Goal: Information Seeking & Learning: Find contact information

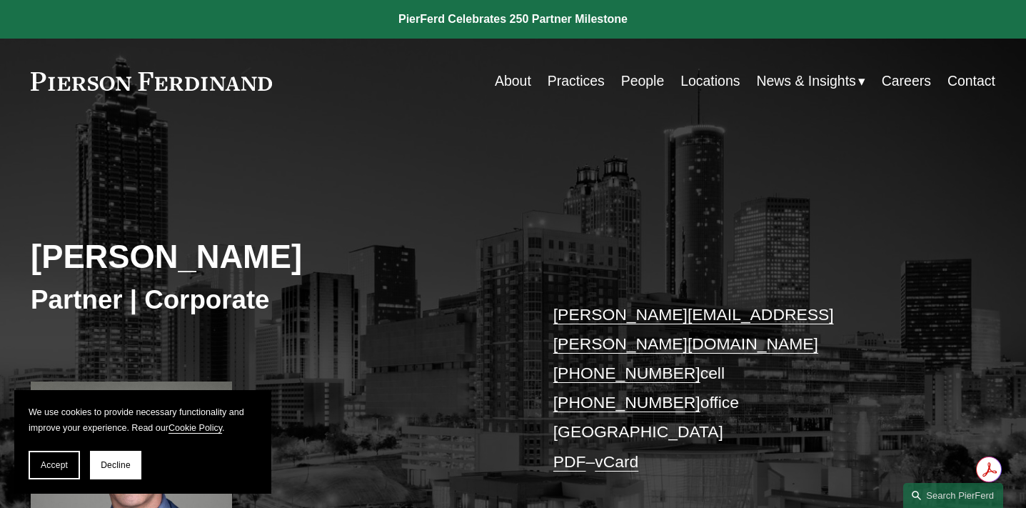
click at [572, 81] on link "Practices" at bounding box center [576, 81] width 57 height 28
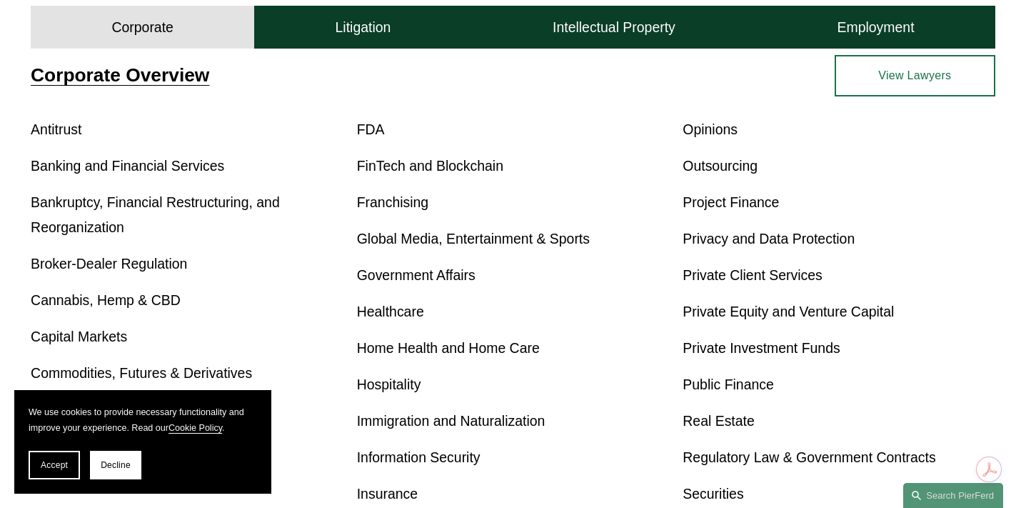
scroll to position [502, 0]
click at [119, 466] on span "Decline" at bounding box center [116, 465] width 30 height 10
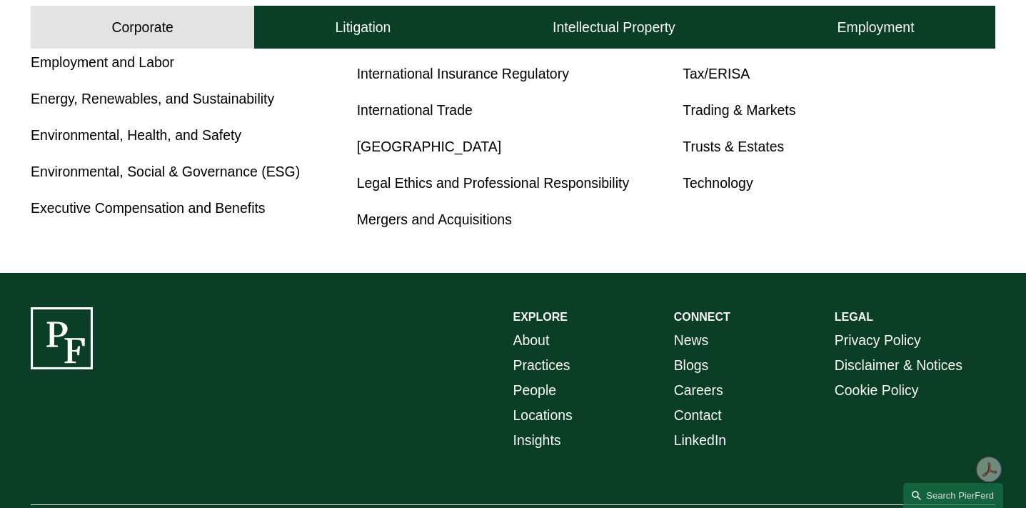
scroll to position [959, 0]
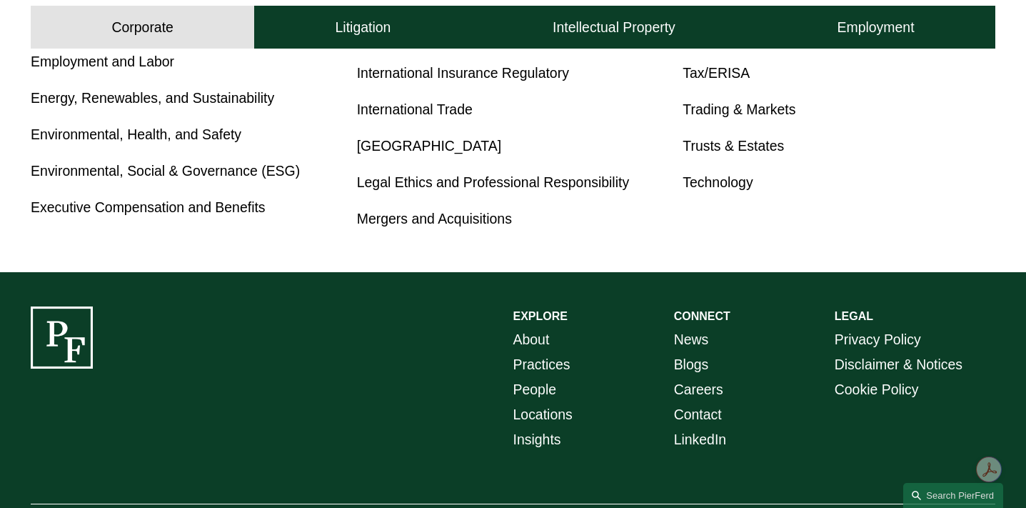
click at [400, 220] on link "Mergers and Acquisitions" at bounding box center [434, 219] width 155 height 16
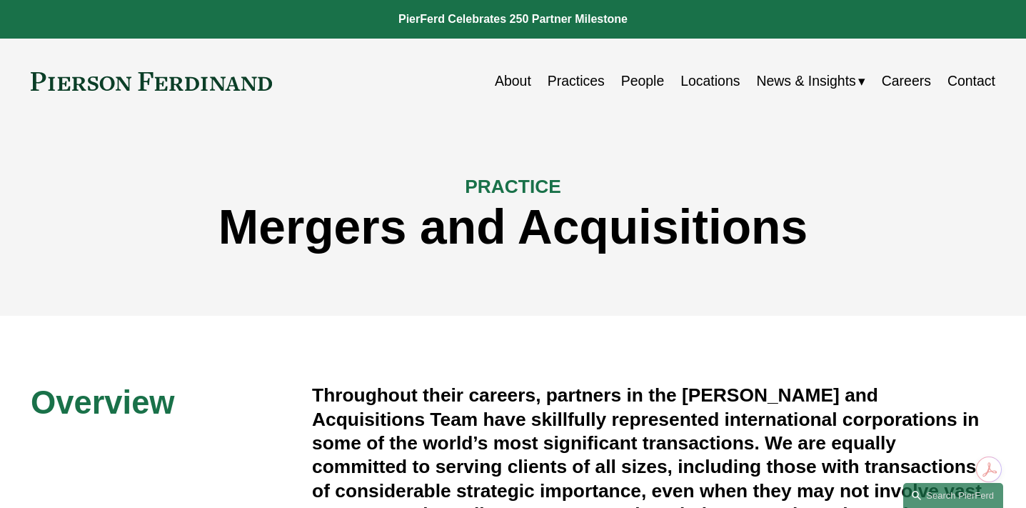
click at [636, 82] on link "People" at bounding box center [643, 81] width 44 height 28
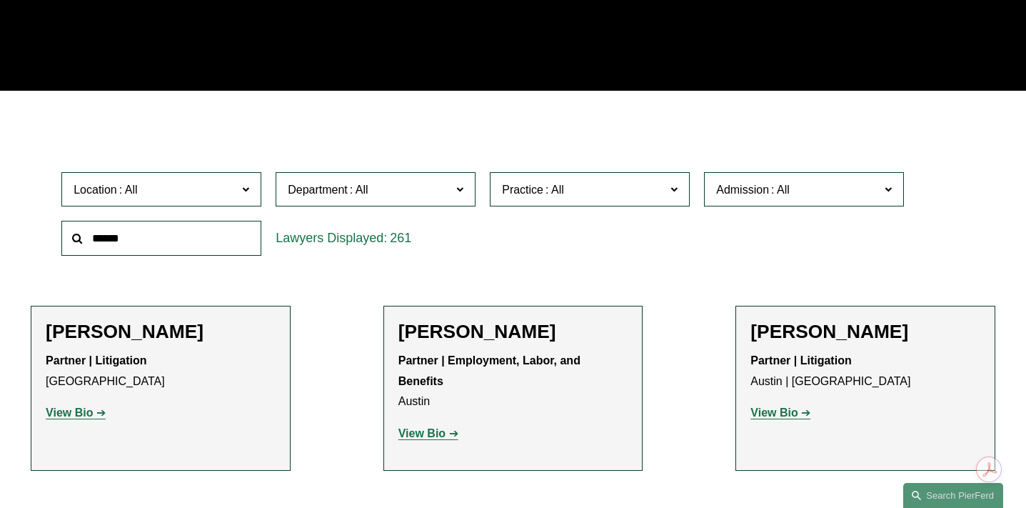
scroll to position [311, 0]
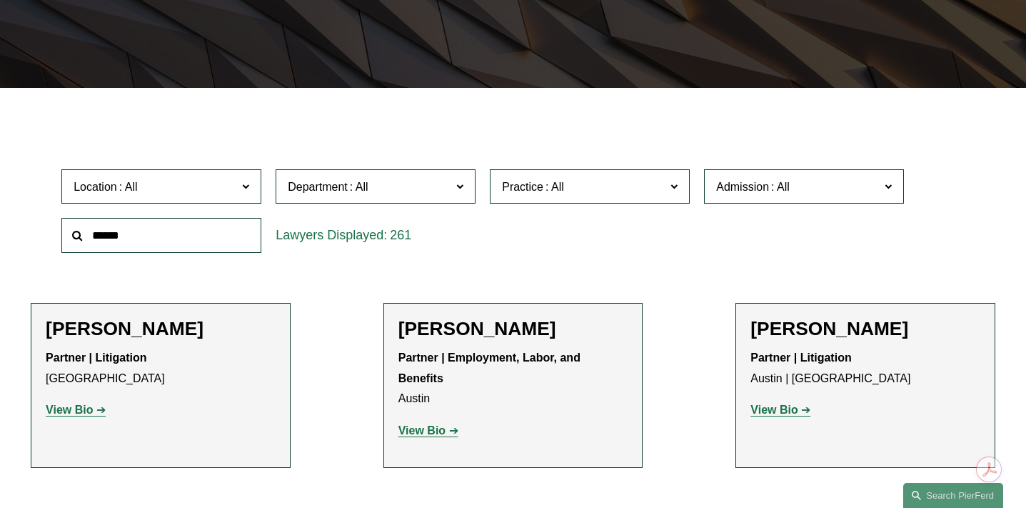
click at [198, 191] on span "Location" at bounding box center [156, 186] width 164 height 19
click at [0, 0] on link "[GEOGRAPHIC_DATA]" at bounding box center [0, 0] width 0 height 0
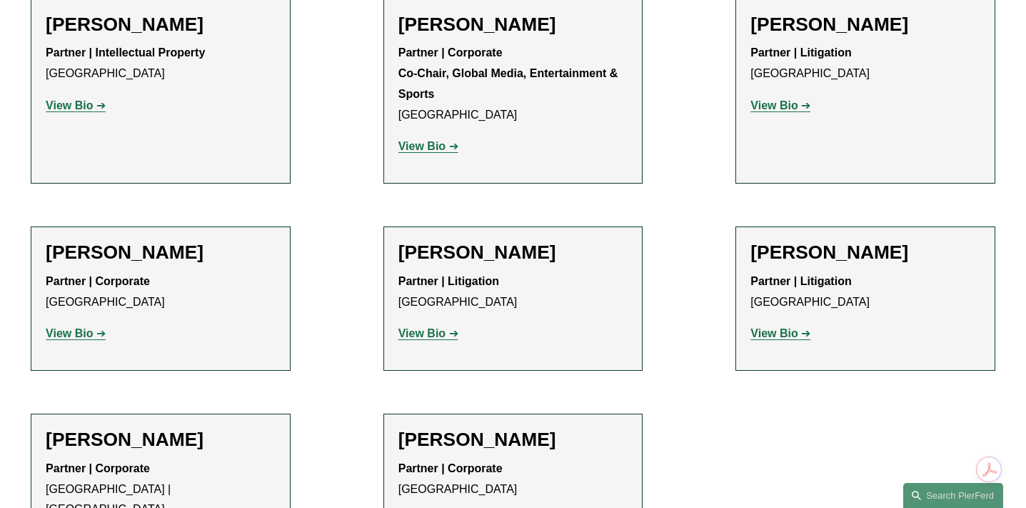
scroll to position [2155, 0]
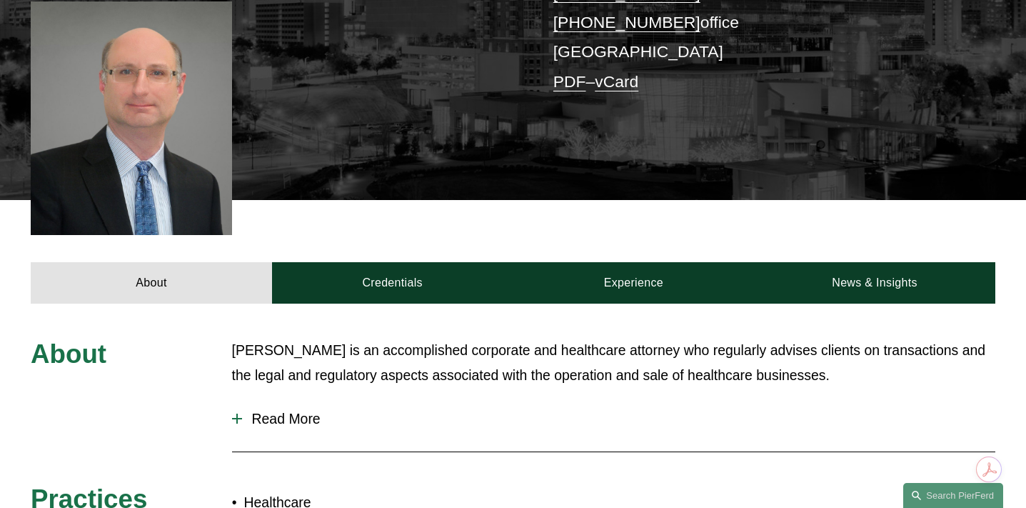
scroll to position [381, 0]
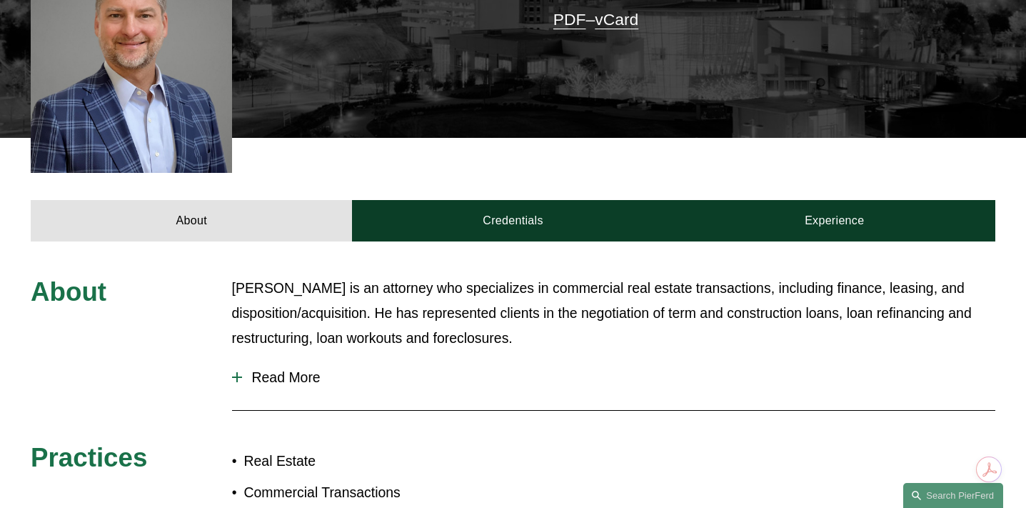
scroll to position [444, 0]
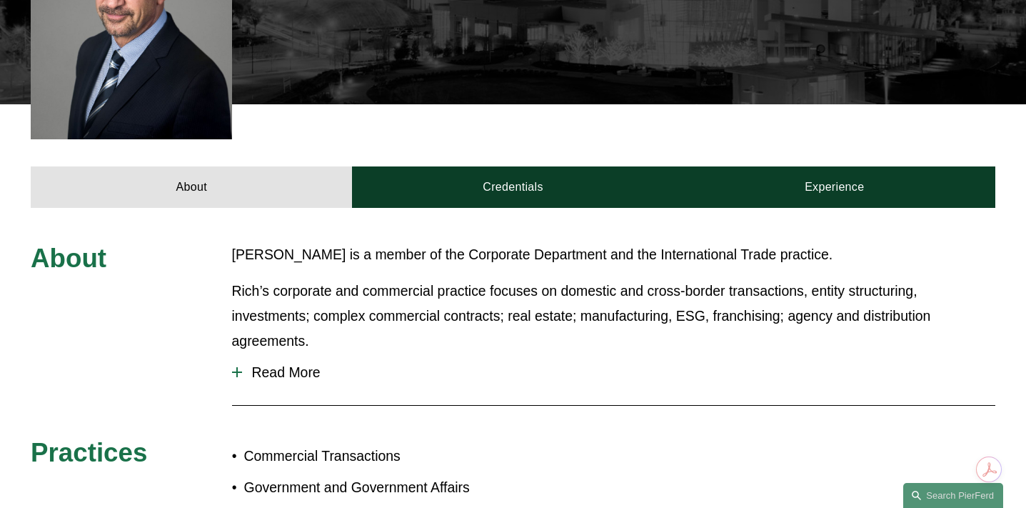
scroll to position [481, 0]
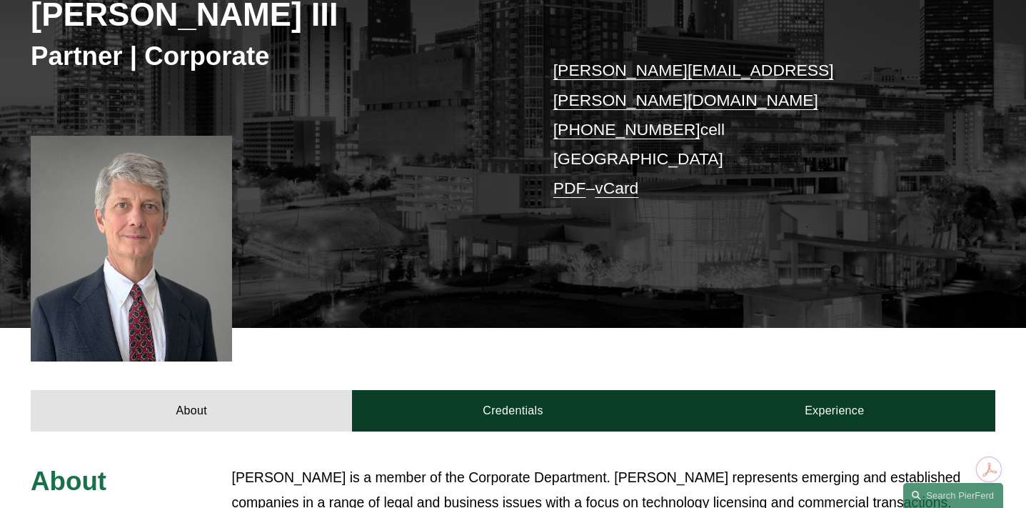
scroll to position [281, 0]
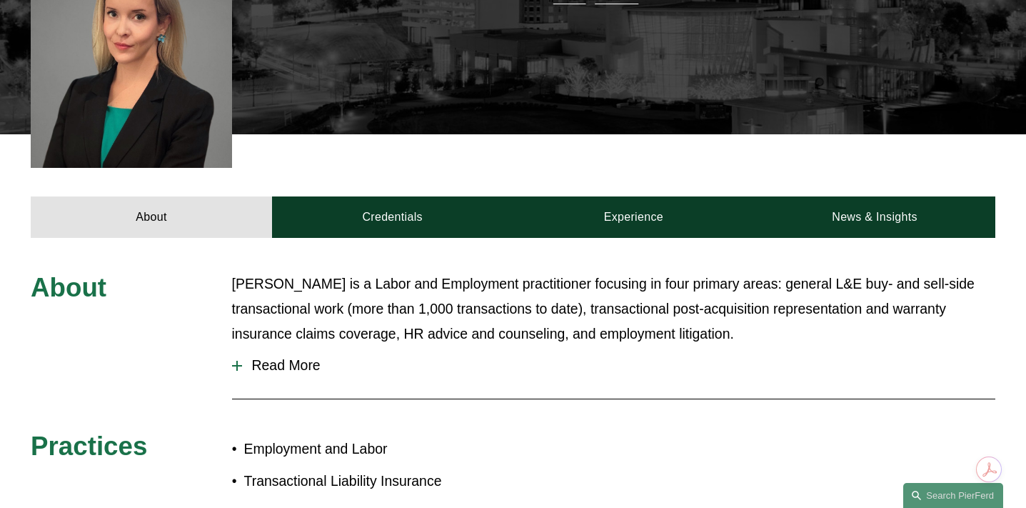
scroll to position [438, 0]
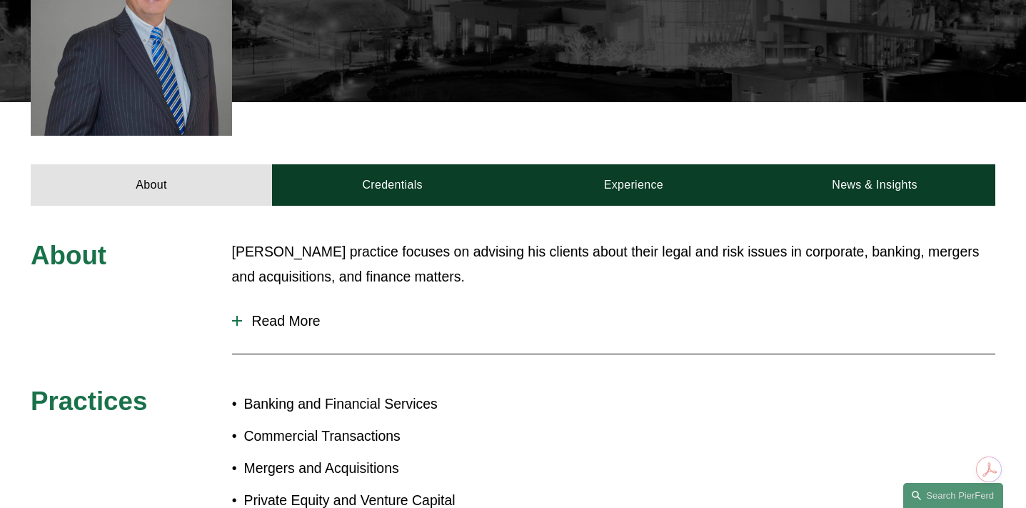
scroll to position [473, 0]
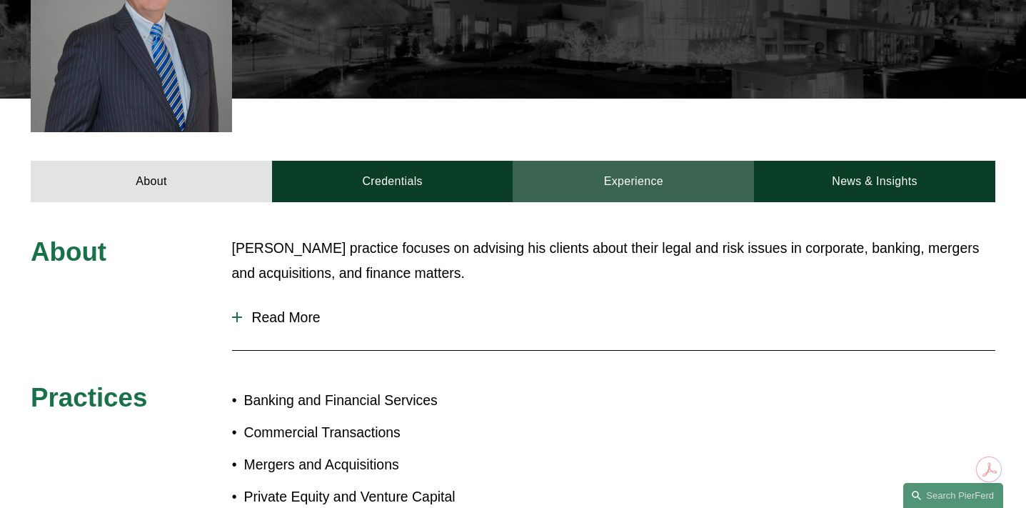
click at [636, 165] on link "Experience" at bounding box center [633, 181] width 241 height 41
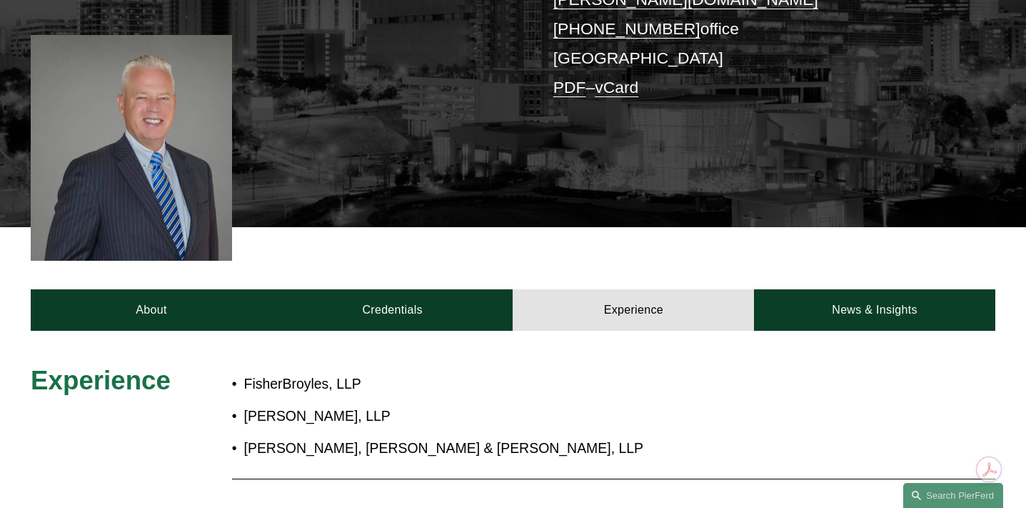
scroll to position [347, 0]
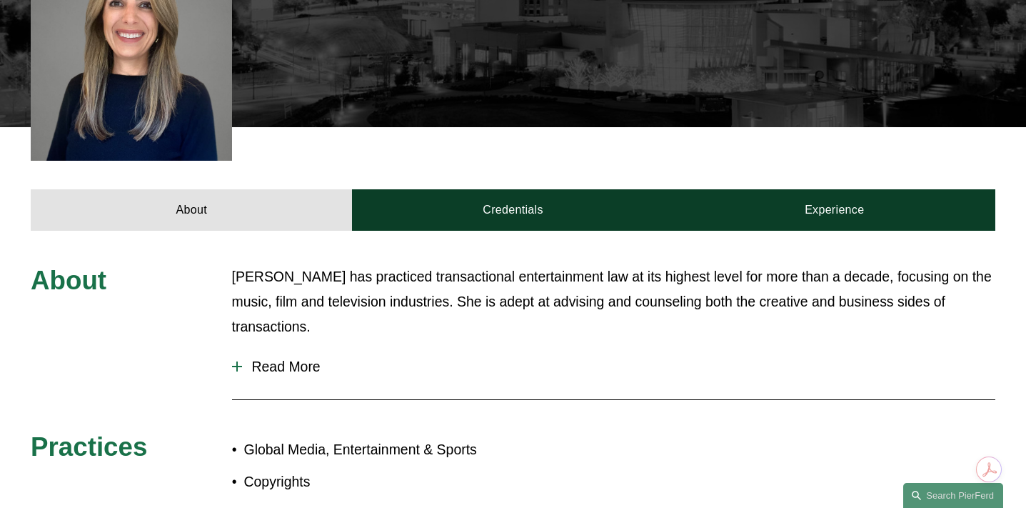
scroll to position [448, 0]
